Goal: Information Seeking & Learning: Learn about a topic

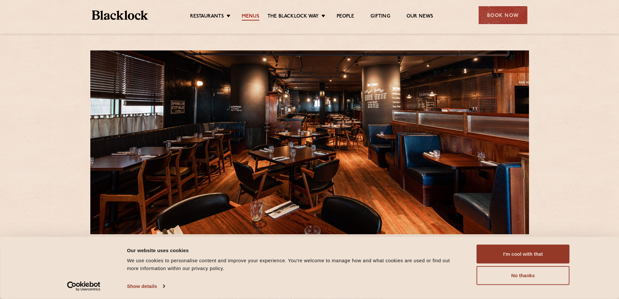
click at [254, 18] on link "Menus" at bounding box center [251, 16] width 18 height 7
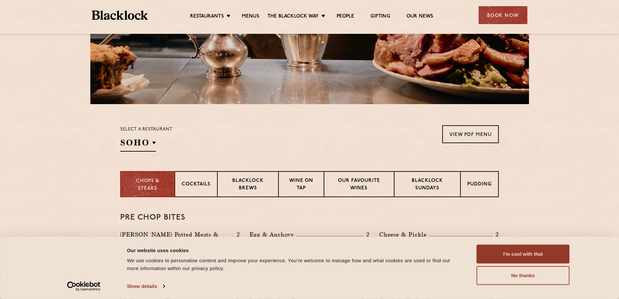
scroll to position [260, 0]
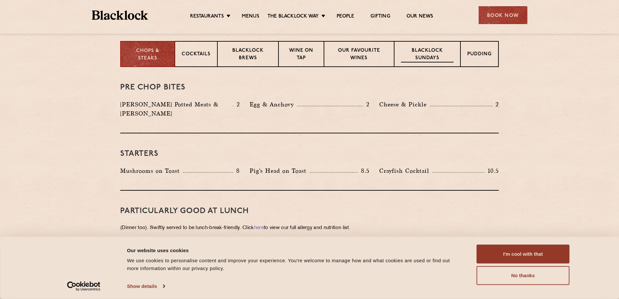
click at [431, 57] on p "Blacklock Sundays" at bounding box center [427, 54] width 53 height 15
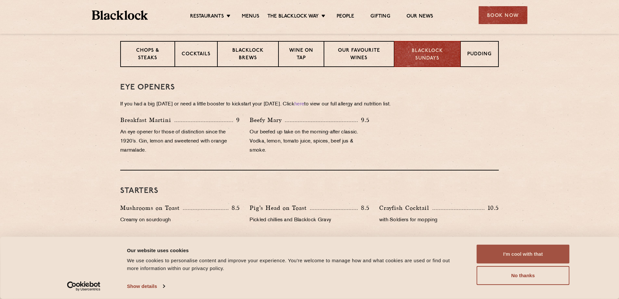
click at [509, 256] on button "I'm cool with that" at bounding box center [523, 253] width 93 height 19
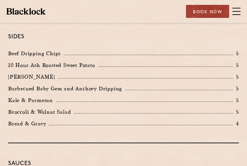
scroll to position [1072, 0]
